Goal: Browse casually: Explore the website without a specific task or goal

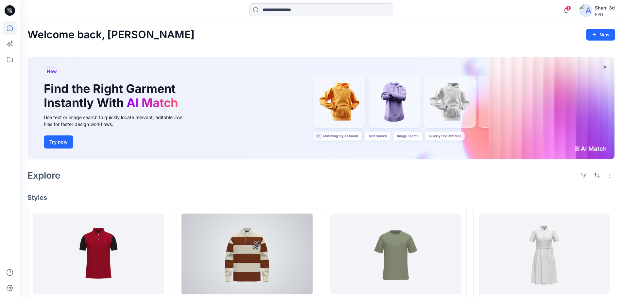
scroll to position [163, 0]
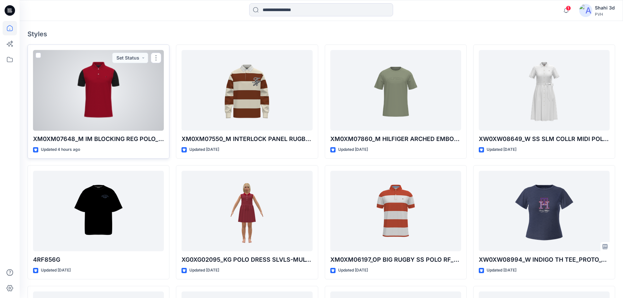
click at [77, 84] on div at bounding box center [98, 90] width 131 height 81
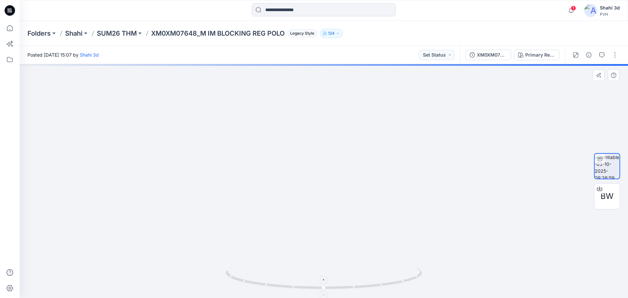
drag, startPoint x: 338, startPoint y: 142, endPoint x: 379, endPoint y: 283, distance: 146.6
click at [379, 283] on div at bounding box center [324, 181] width 608 height 234
drag, startPoint x: 370, startPoint y: 166, endPoint x: 321, endPoint y: 200, distance: 59.6
click at [321, 200] on img at bounding box center [312, 135] width 775 height 325
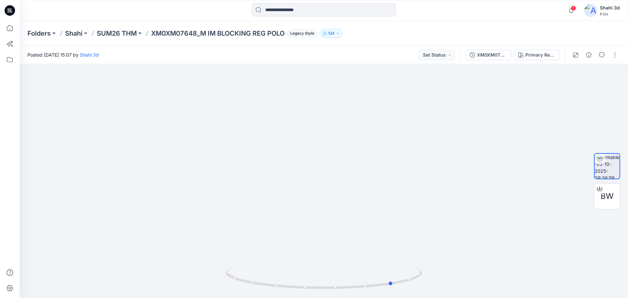
drag, startPoint x: 325, startPoint y: 288, endPoint x: 394, endPoint y: 302, distance: 70.6
click at [394, 297] on html "1 Notifications Your style XM0XM07648_M IM BLOCKING REG POLO_PROTO_V01 is ready…" at bounding box center [314, 149] width 628 height 298
drag, startPoint x: 394, startPoint y: 284, endPoint x: 324, endPoint y: 249, distance: 77.9
click at [338, 282] on icon at bounding box center [325, 278] width 198 height 25
drag, startPoint x: 337, startPoint y: 286, endPoint x: 376, endPoint y: 183, distance: 110.2
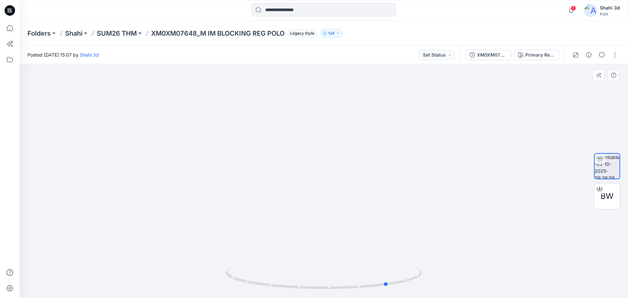
click at [388, 291] on icon at bounding box center [325, 278] width 198 height 25
click at [11, 10] on icon at bounding box center [10, 9] width 3 height 0
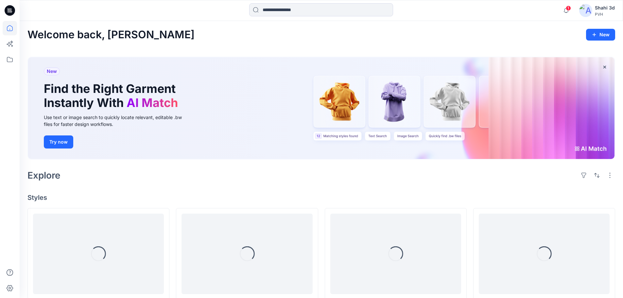
scroll to position [131, 0]
